Goal: Information Seeking & Learning: Check status

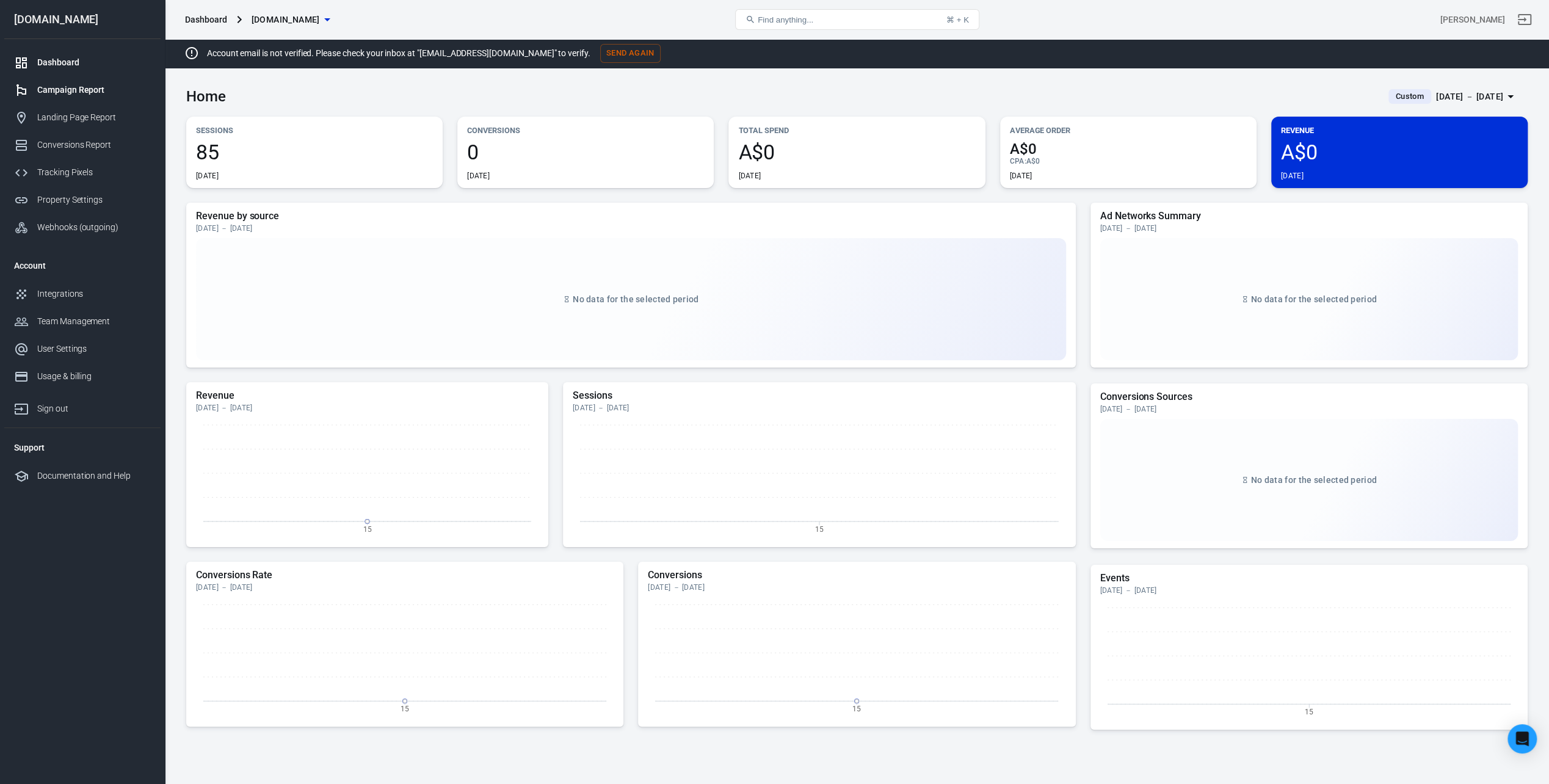
click at [79, 87] on div "Campaign Report" at bounding box center [94, 90] width 114 height 13
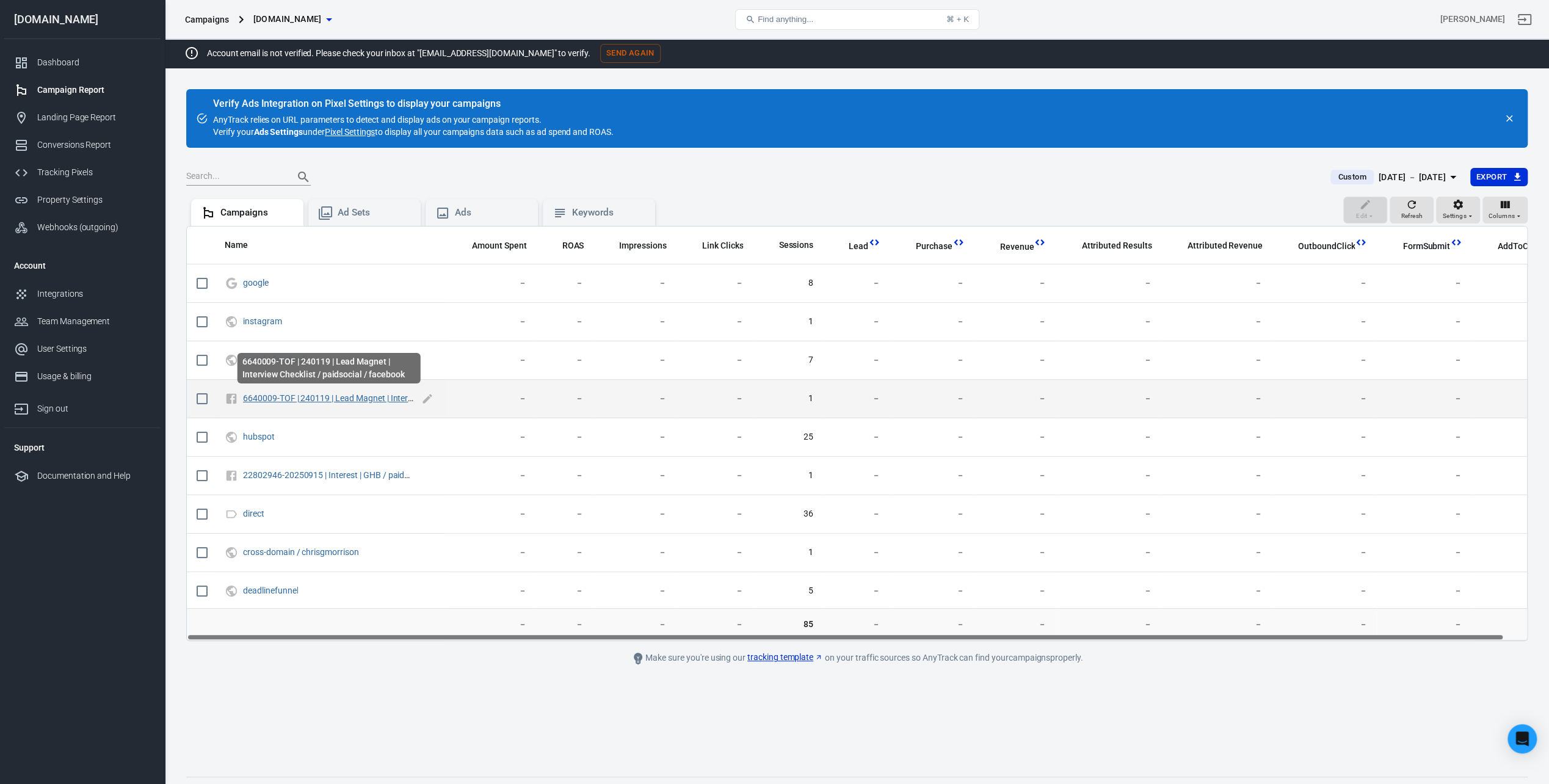
click at [356, 396] on link "6640009-TOF | 240119 | Lead Magnet | Interview Checklist / paidsocial / facebook" at bounding box center [396, 398] width 306 height 10
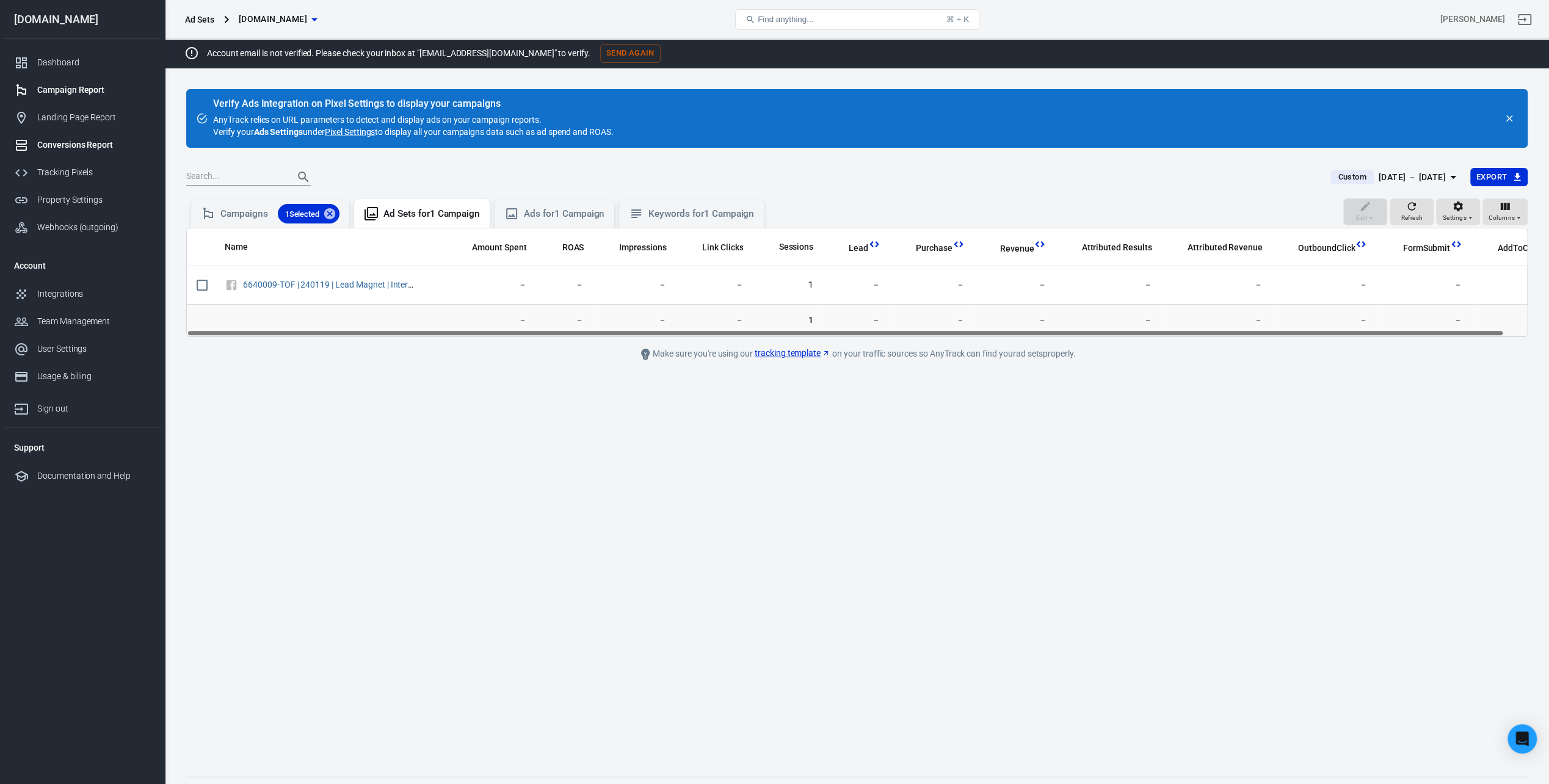
click at [95, 145] on div "Conversions Report" at bounding box center [94, 145] width 114 height 13
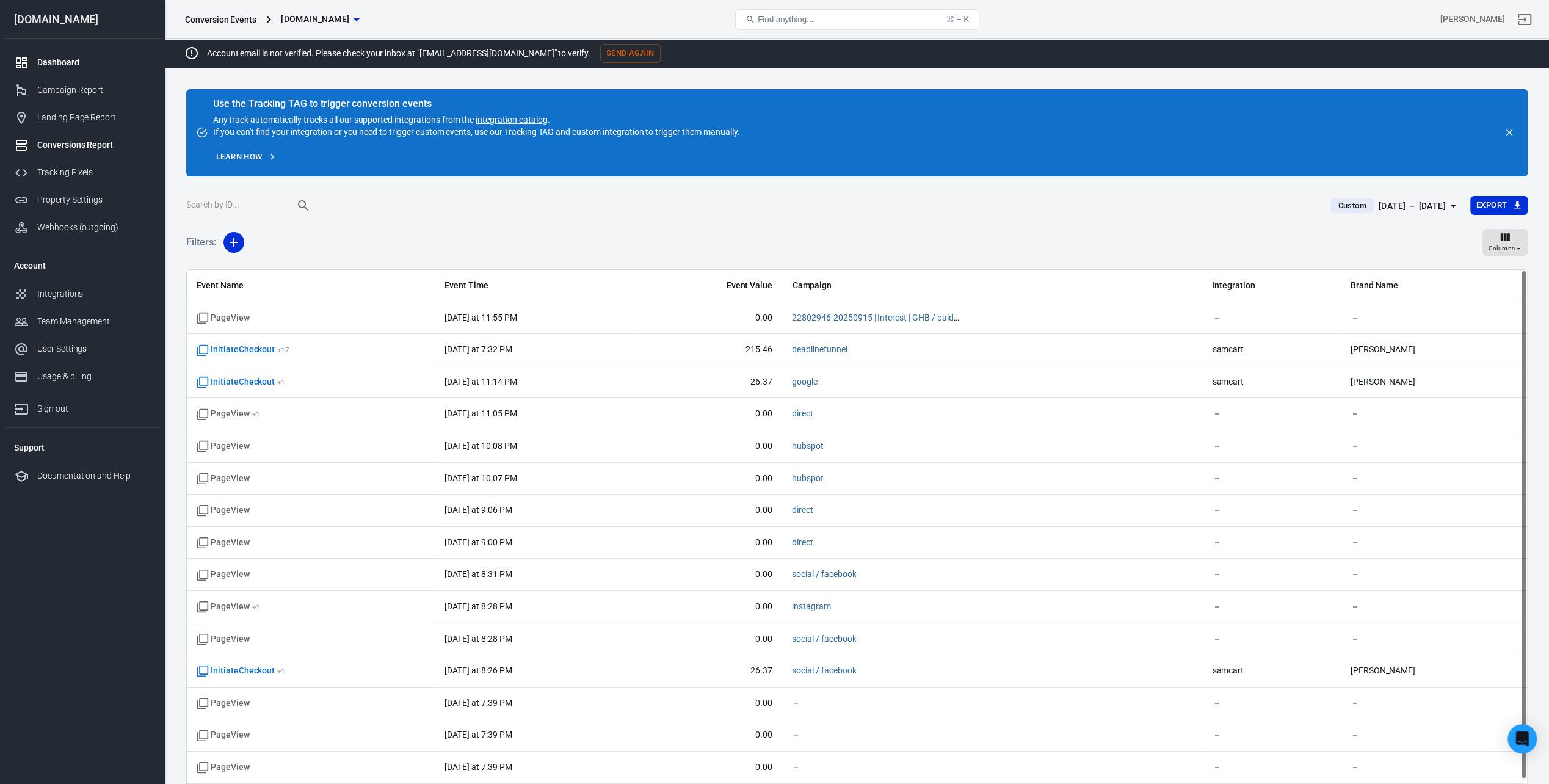
click at [63, 63] on div "Dashboard" at bounding box center [94, 63] width 114 height 13
